Goal: Information Seeking & Learning: Learn about a topic

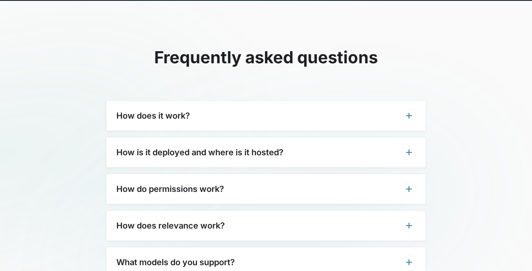
scroll to position [2454, 0]
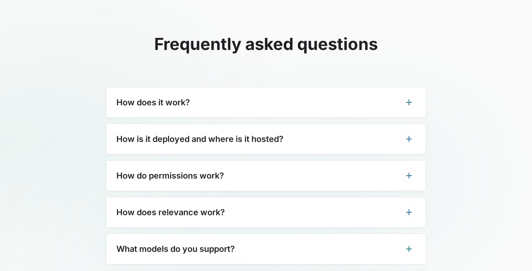
click at [223, 87] on div "How does it work?" at bounding box center [265, 102] width 319 height 30
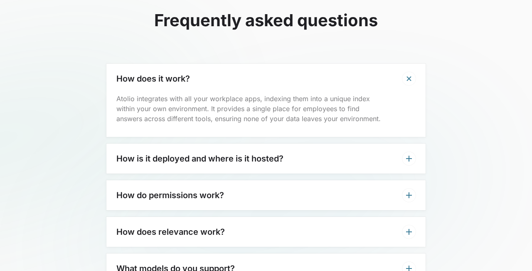
scroll to position [2480, 0]
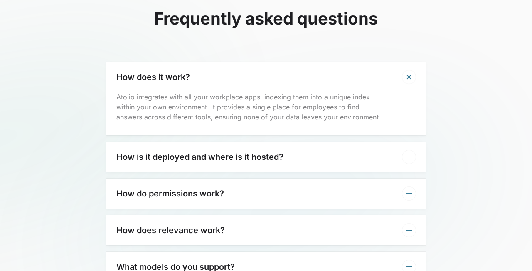
click at [188, 152] on h3 "How is it deployed and where is it hosted?" at bounding box center [199, 157] width 167 height 10
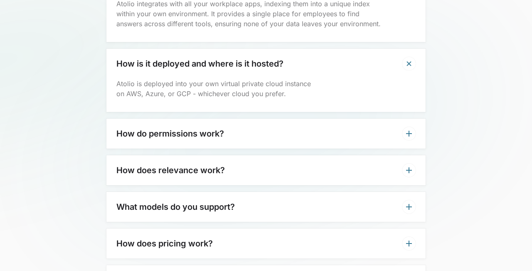
scroll to position [2596, 0]
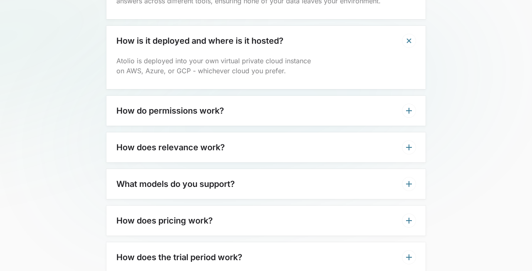
click at [184, 106] on h3 "How do permissions work?" at bounding box center [170, 111] width 108 height 10
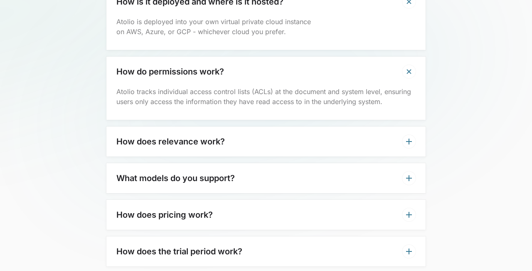
scroll to position [2649, 0]
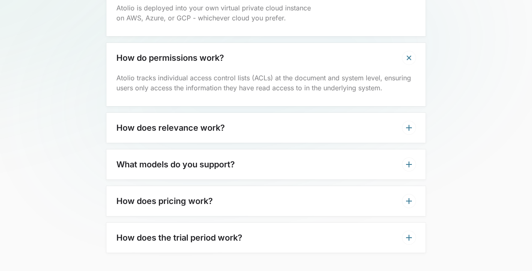
click at [172, 159] on h3 "What models do you support?" at bounding box center [175, 164] width 119 height 10
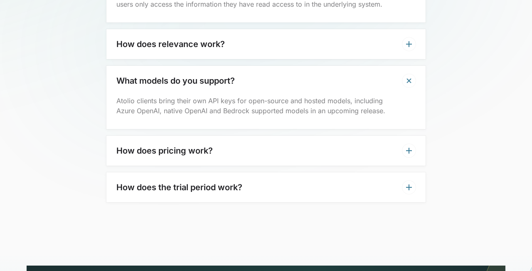
scroll to position [2764, 0]
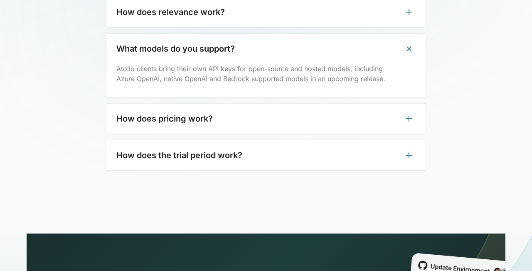
click at [198, 114] on h3 "How does pricing work?" at bounding box center [164, 119] width 96 height 10
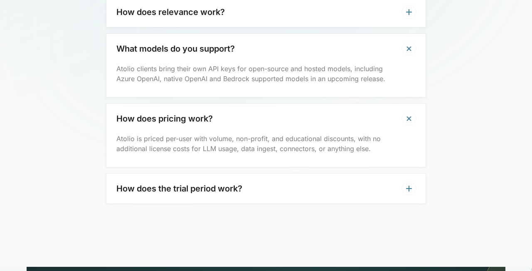
click at [171, 183] on h3 "How does the trial period work?" at bounding box center [179, 188] width 126 height 10
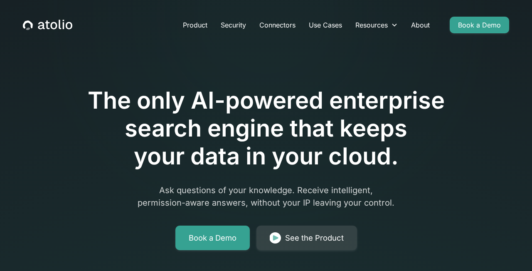
scroll to position [0, 0]
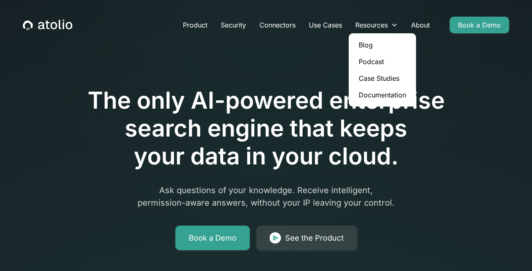
click at [382, 78] on link "Case Studies" at bounding box center [382, 78] width 61 height 17
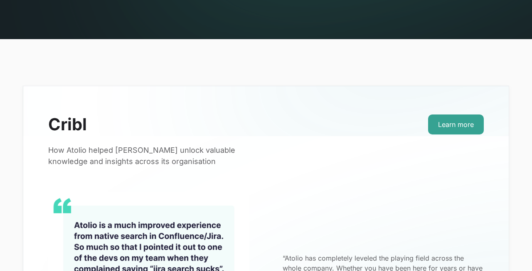
scroll to position [133, 0]
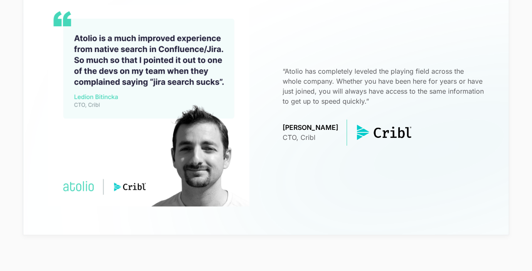
scroll to position [466, 0]
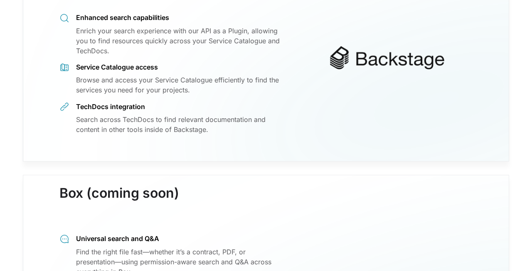
scroll to position [1089, 0]
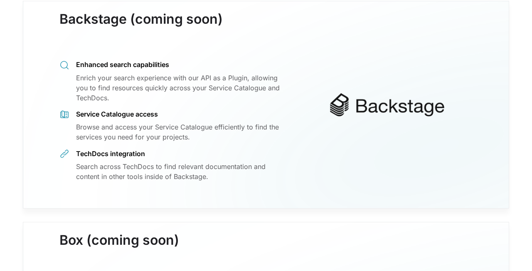
scroll to position [986, 0]
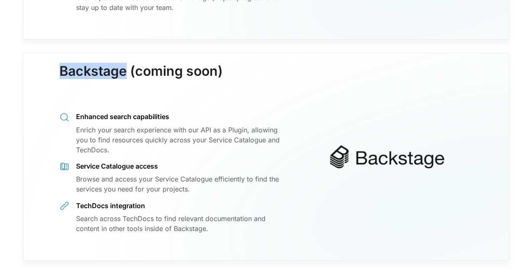
drag, startPoint x: 59, startPoint y: 59, endPoint x: 127, endPoint y: 61, distance: 67.8
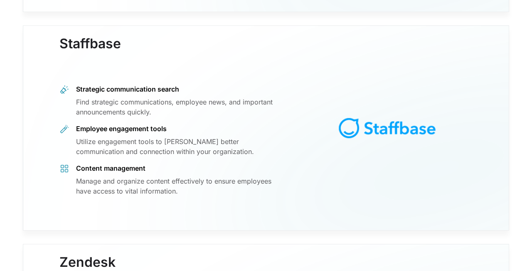
scroll to position [6980, 0]
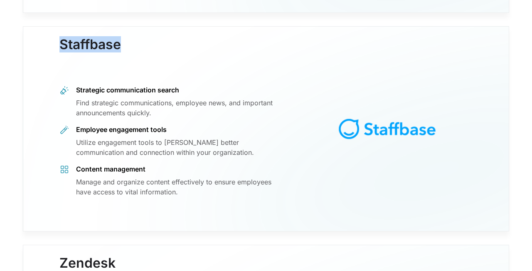
drag, startPoint x: 59, startPoint y: 25, endPoint x: 144, endPoint y: 27, distance: 85.3
click at [144, 27] on div "Staffbase Strategic communication search Find strategic communications, employe…" at bounding box center [266, 128] width 487 height 205
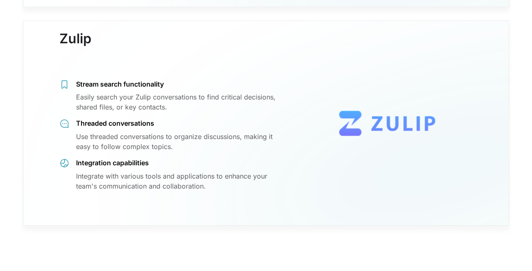
scroll to position [7422, 0]
drag, startPoint x: 59, startPoint y: 23, endPoint x: 97, endPoint y: 23, distance: 37.8
click at [97, 23] on div "Zulip Stream search functionality Easily search your Zulip conversations to fin…" at bounding box center [266, 123] width 487 height 205
